Goal: Information Seeking & Learning: Learn about a topic

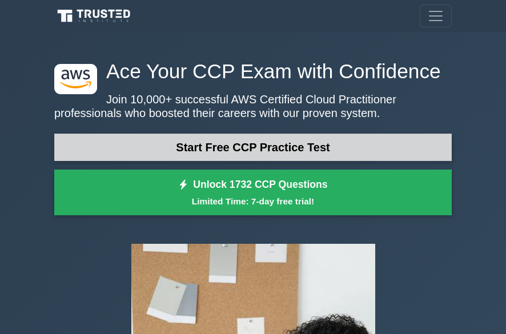
click at [209, 152] on link "Start Free CCP Practice Test" at bounding box center [252, 147] width 397 height 27
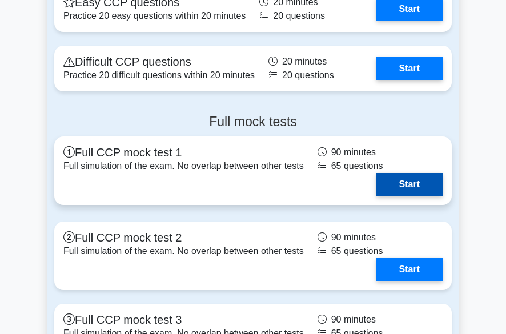
scroll to position [2396, 0]
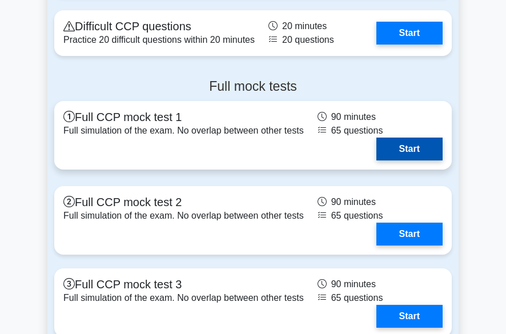
click at [398, 148] on link "Start" at bounding box center [409, 149] width 66 height 23
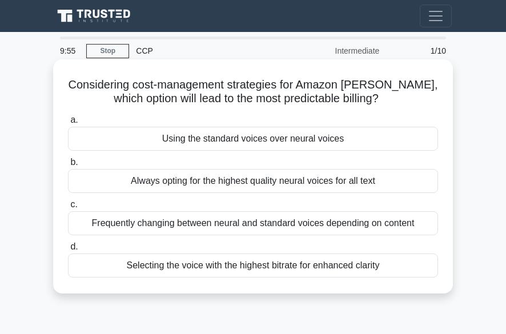
click at [157, 140] on div "Using the standard voices over neural voices" at bounding box center [253, 139] width 370 height 24
click at [68, 124] on input "a. Using the standard voices over neural voices" at bounding box center [68, 119] width 0 height 7
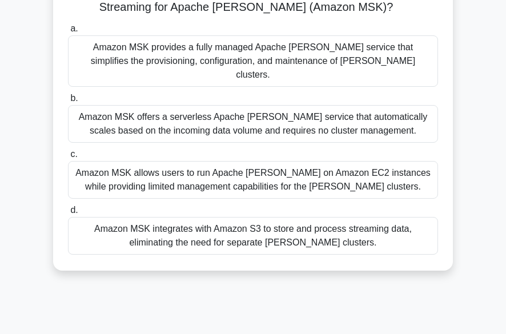
scroll to position [171, 0]
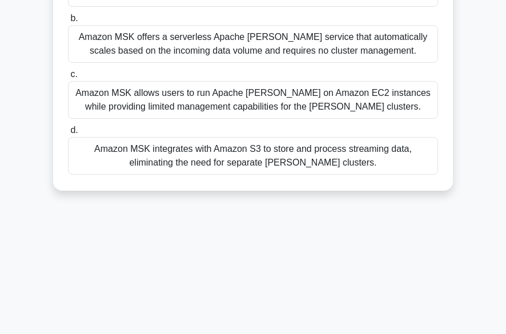
click at [149, 137] on div "Amazon MSK integrates with Amazon S3 to store and process streaming data, elimi…" at bounding box center [253, 156] width 370 height 38
click at [68, 131] on input "d. Amazon MSK integrates with Amazon S3 to store and process streaming data, el…" at bounding box center [68, 130] width 0 height 7
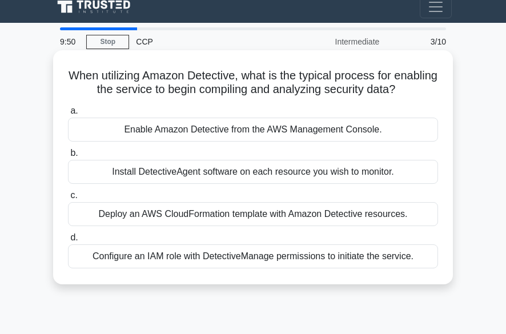
scroll to position [0, 0]
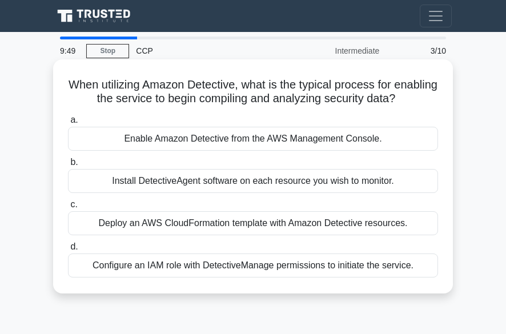
click at [143, 153] on div "a. Enable Amazon Detective from the AWS Management Console. b. Install Detectiv…" at bounding box center [252, 195] width 383 height 169
click at [135, 185] on div "Install DetectiveAgent software on each resource you wish to monitor." at bounding box center [253, 181] width 370 height 24
click at [68, 166] on input "b. Install DetectiveAgent software on each resource you wish to monitor." at bounding box center [68, 162] width 0 height 7
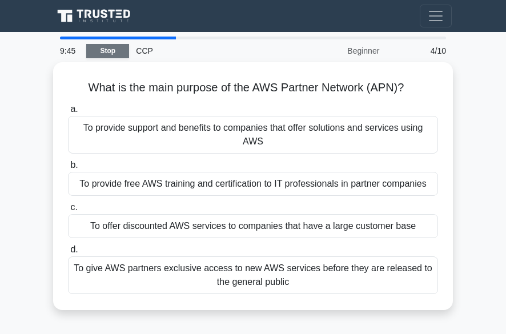
click at [106, 56] on link "Stop" at bounding box center [107, 51] width 43 height 14
drag, startPoint x: 82, startPoint y: 46, endPoint x: 32, endPoint y: 51, distance: 50.5
click at [32, 51] on main "9:41 Stop CCP Beginner 4/10 What is the main purpose of the AWS Partner Network…" at bounding box center [253, 322] width 506 height 580
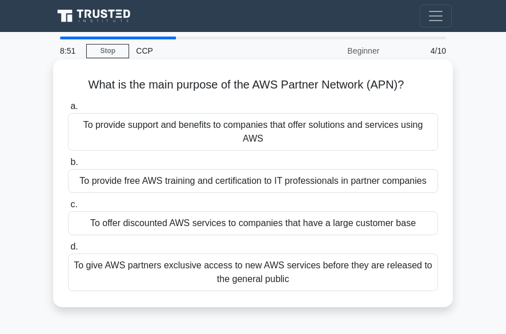
click at [127, 212] on div "To offer discounted AWS services to companies that have a large customer base" at bounding box center [253, 223] width 370 height 24
click at [68, 208] on input "c. To offer discounted AWS services to companies that have a large customer base" at bounding box center [68, 204] width 0 height 7
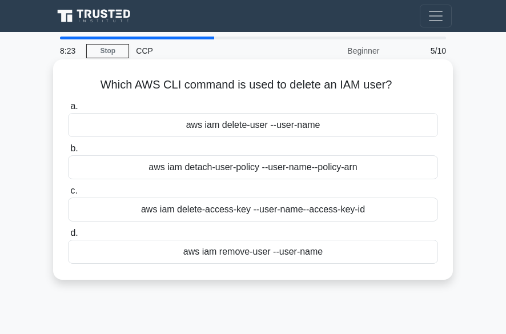
drag, startPoint x: 330, startPoint y: 80, endPoint x: 393, endPoint y: 83, distance: 62.8
click at [393, 83] on h5 "Which AWS CLI command is used to delete an IAM user? .spinner_0XTQ{transform-or…" at bounding box center [253, 85] width 372 height 15
click at [396, 83] on icon ".spinner_0XTQ{transform-origin:center;animation:spinner_y6GP .75s linear infini…" at bounding box center [398, 86] width 14 height 14
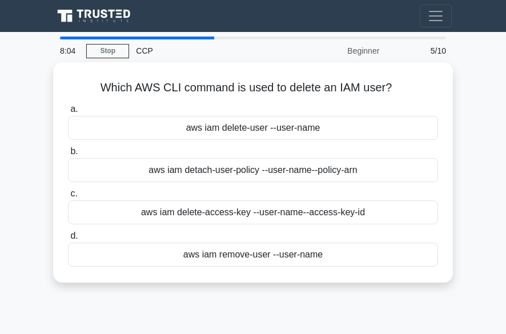
click at [171, 308] on div "8:04 Stop CCP Beginner 5/10 Which AWS CLI command is used to delete an IAM user…" at bounding box center [252, 322] width 411 height 571
